Goal: Task Accomplishment & Management: Complete application form

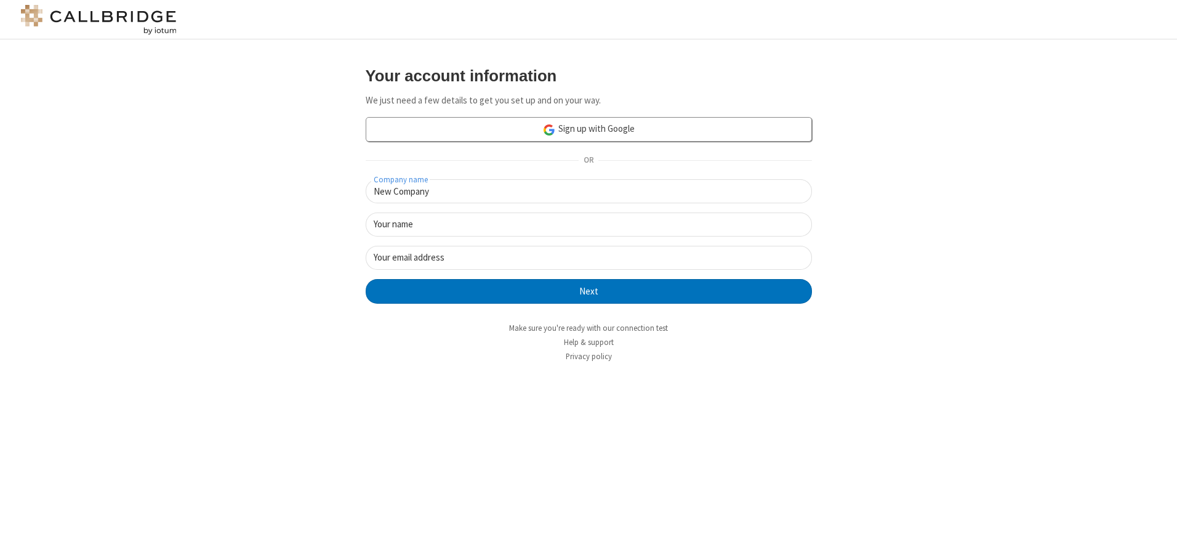
type input "New Company"
type input "New User"
type input "[EMAIL_ADDRESS][DOMAIN_NAME]"
click button "Next" at bounding box center [589, 291] width 446 height 25
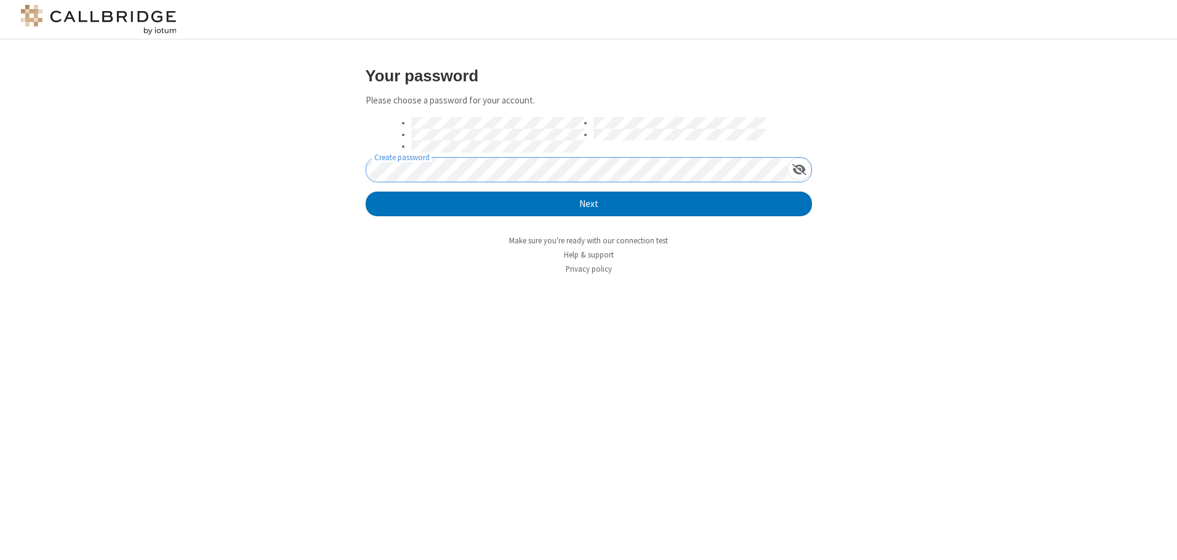
click at [366, 191] on button "Next" at bounding box center [589, 203] width 446 height 25
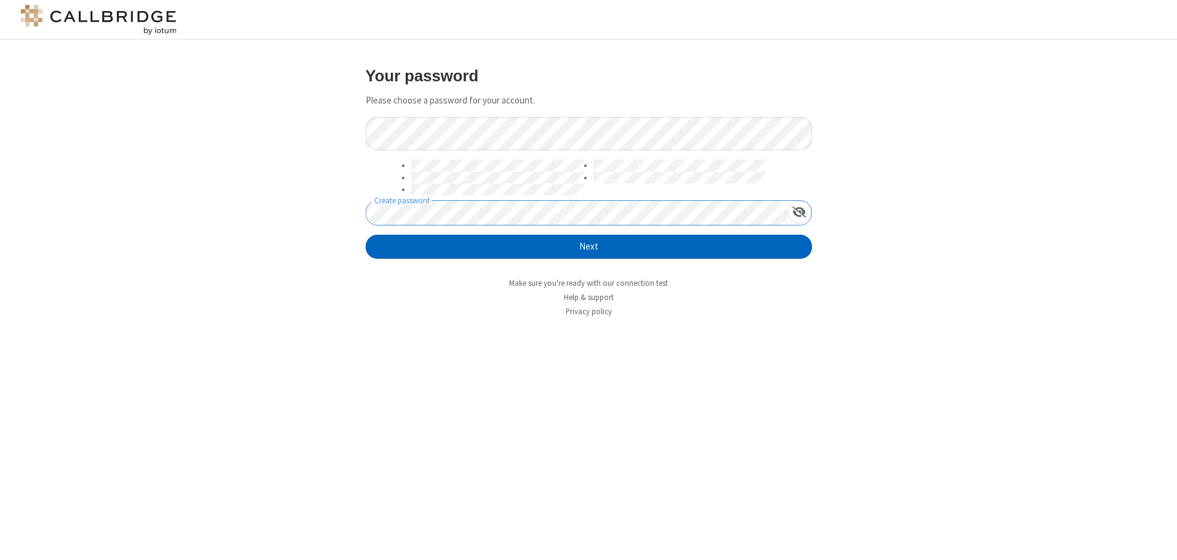
click at [589, 246] on button "Next" at bounding box center [589, 247] width 446 height 25
